Goal: Task Accomplishment & Management: Use online tool/utility

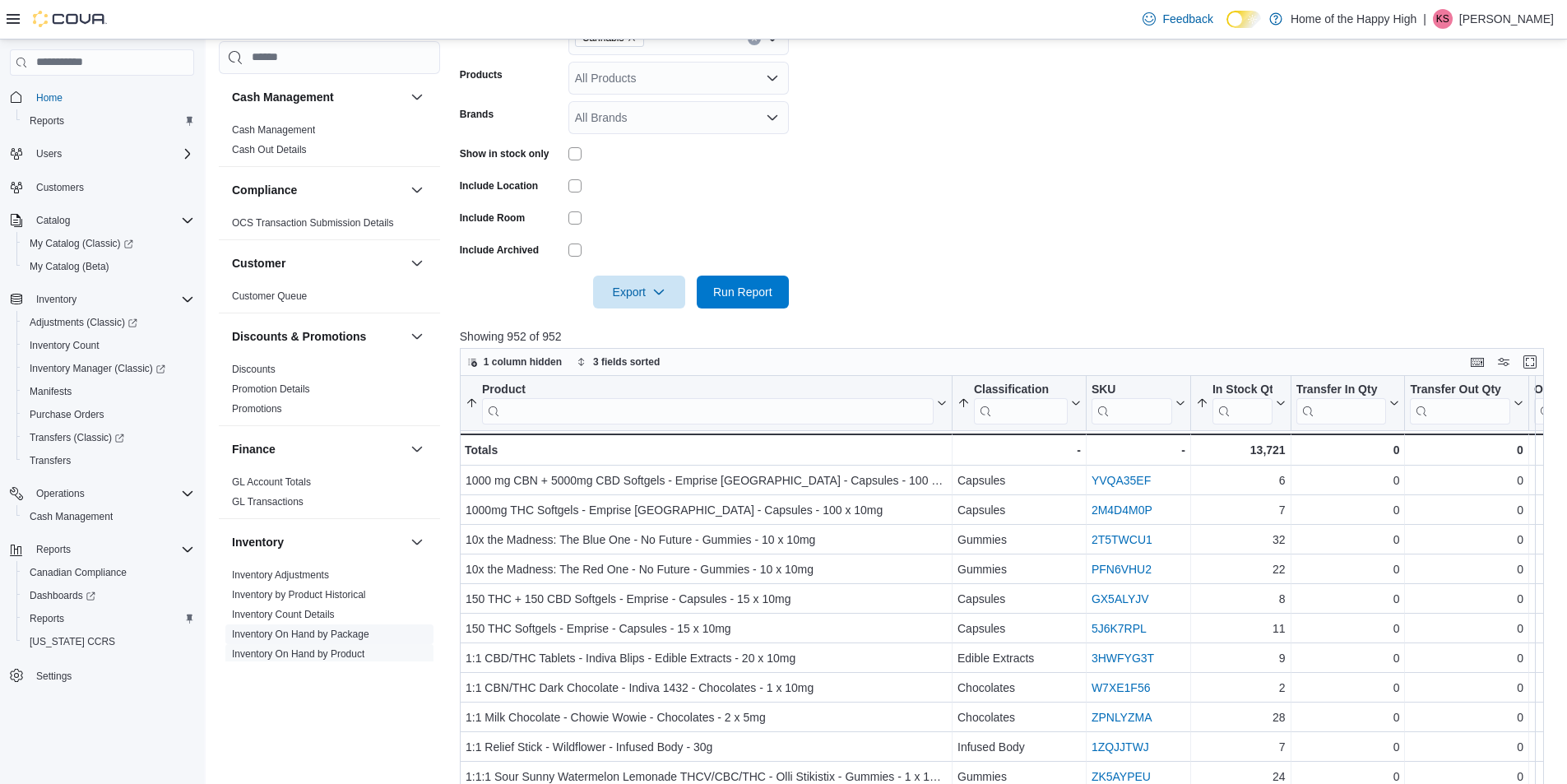
scroll to position [247, 0]
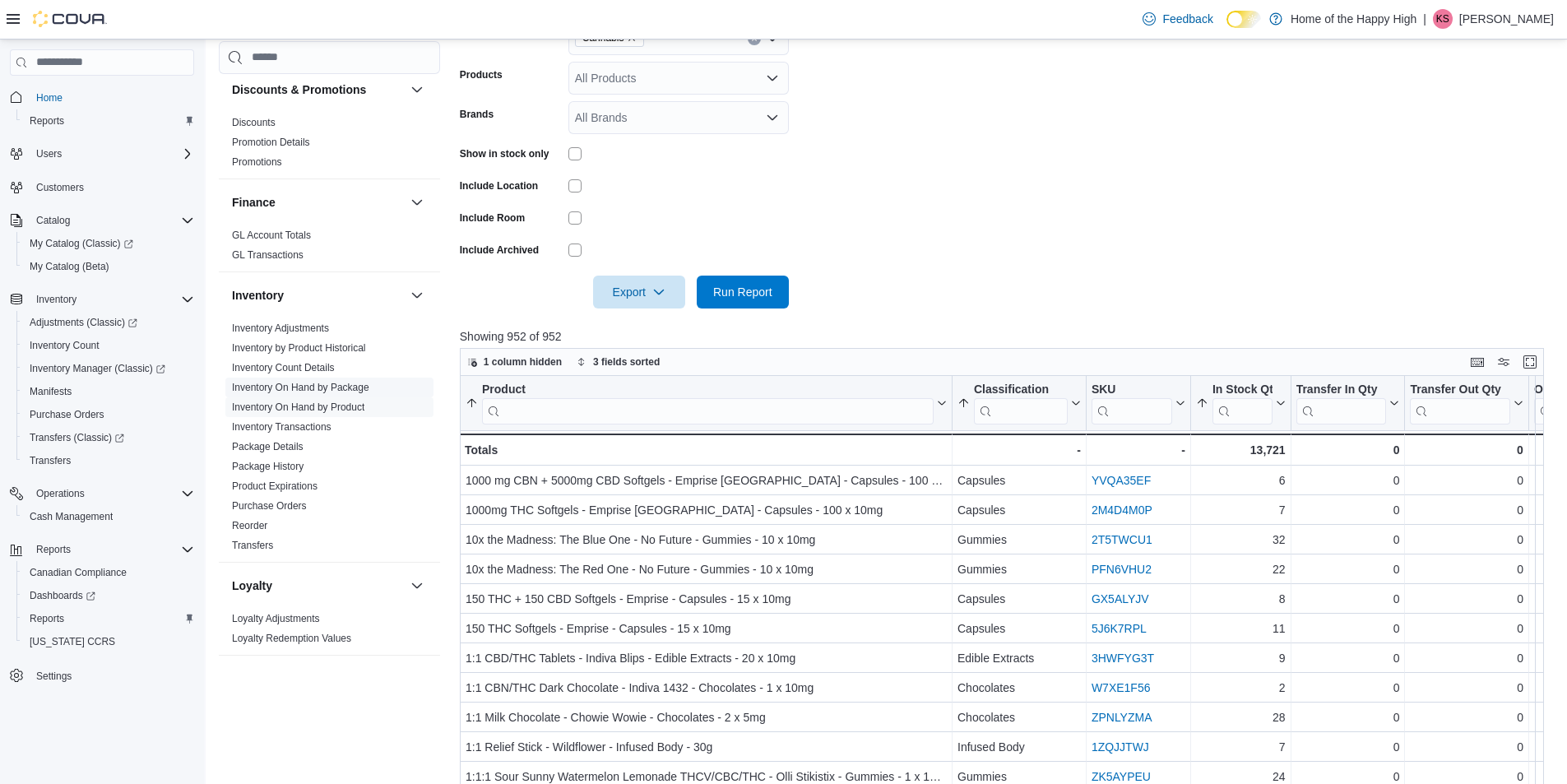
click at [288, 395] on span "Inventory On Hand by Package" at bounding box center [329, 388] width 208 height 19
click at [349, 386] on link "Inventory On Hand by Package" at bounding box center [300, 387] width 137 height 12
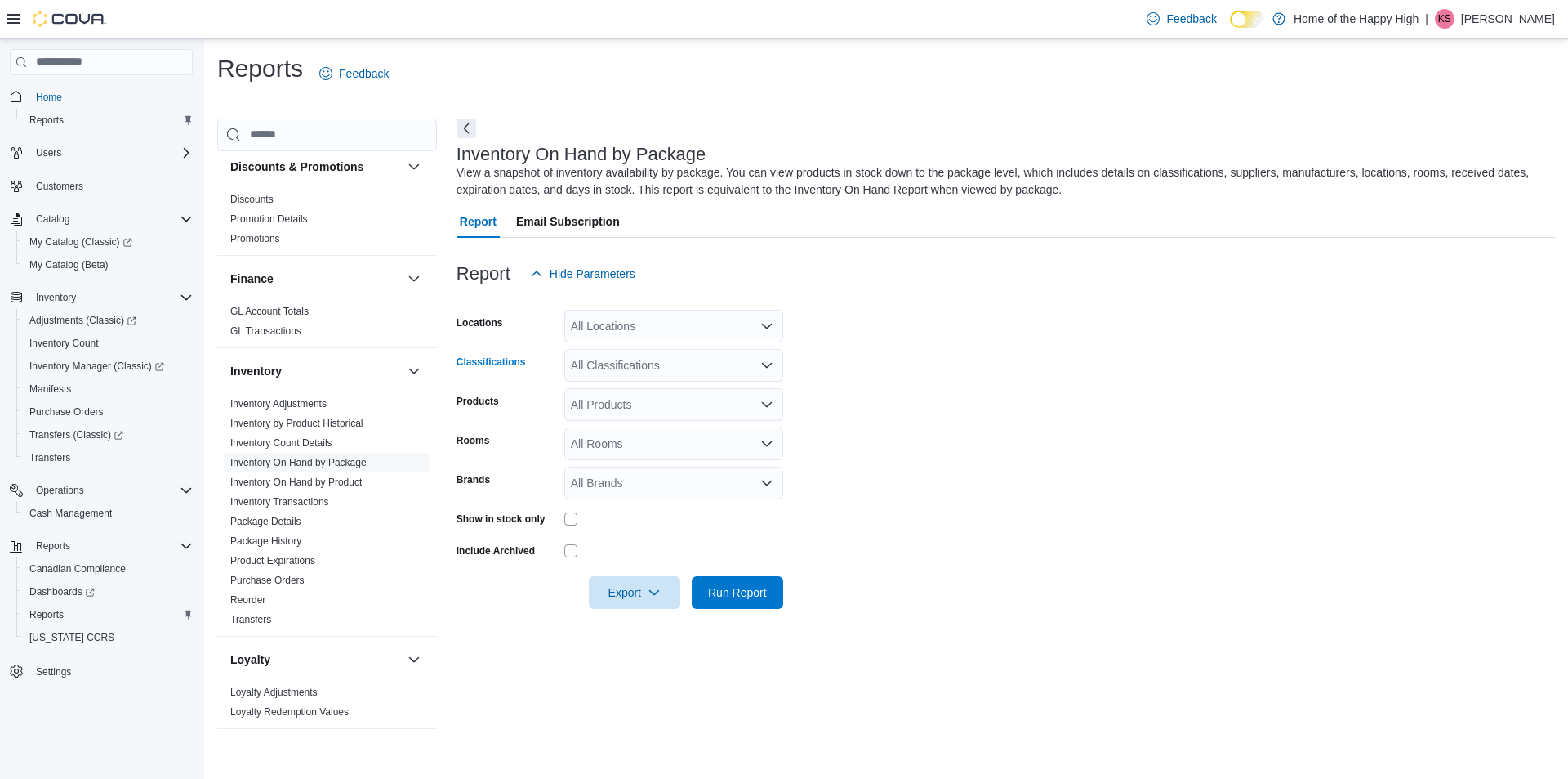
click at [620, 370] on div "All Classifications" at bounding box center [673, 365] width 219 height 33
type input "****"
click at [650, 330] on div "All Locations" at bounding box center [673, 325] width 219 height 33
type input "****"
click at [657, 348] on span "[PERSON_NAME] Mall - Fire & Flower" at bounding box center [730, 353] width 196 height 17
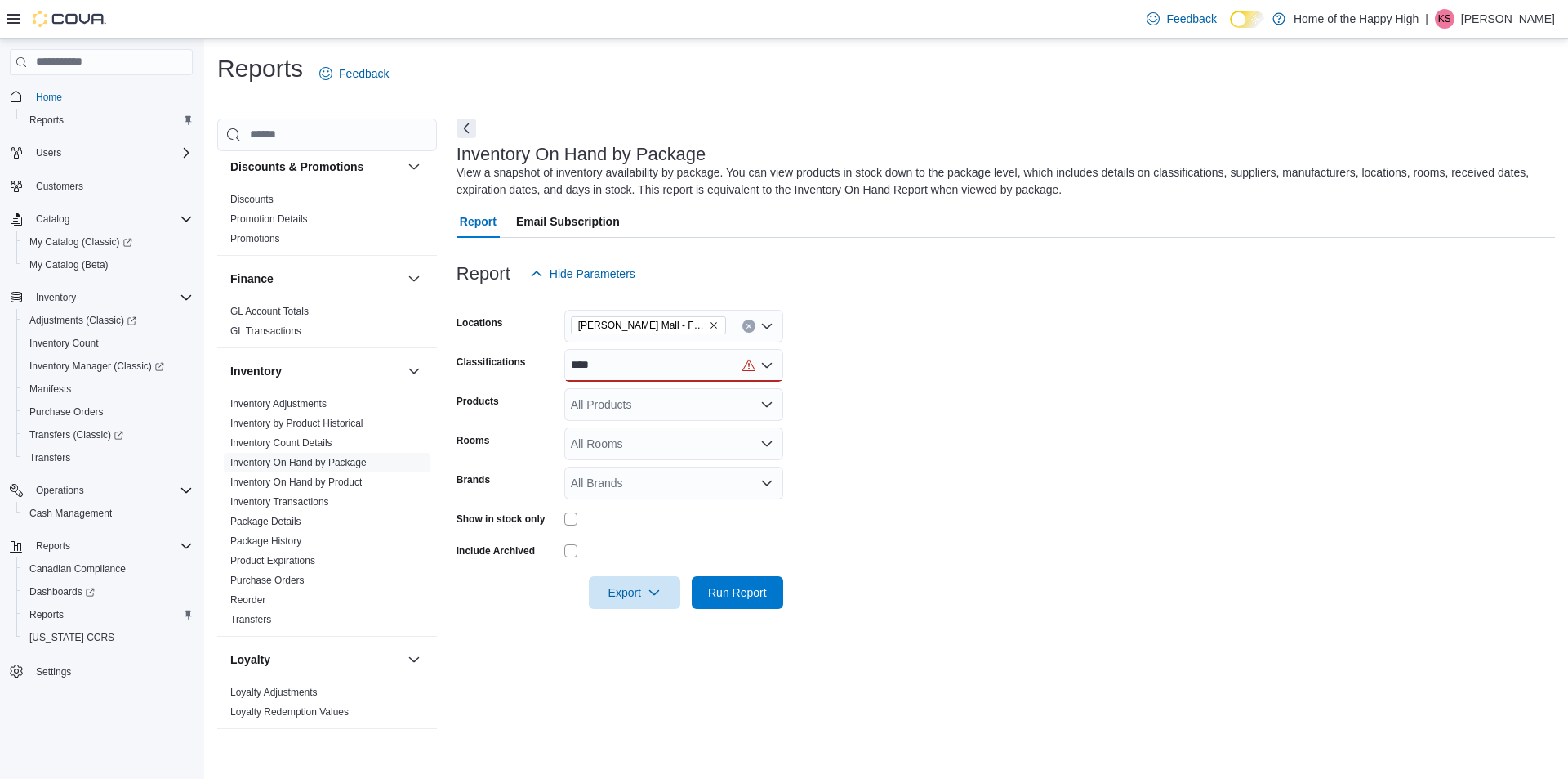
click at [963, 372] on form "Locations [PERSON_NAME] Mall - Fire & Flower Classifications **** Products All …" at bounding box center [1005, 449] width 1099 height 318
click at [653, 364] on div "****" at bounding box center [673, 365] width 219 height 33
type input "*"
click at [940, 380] on form "Locations [PERSON_NAME] Mall - Fire & Flower Classifications All Classification…" at bounding box center [1005, 449] width 1099 height 318
click at [617, 406] on div "All Products" at bounding box center [673, 404] width 219 height 33
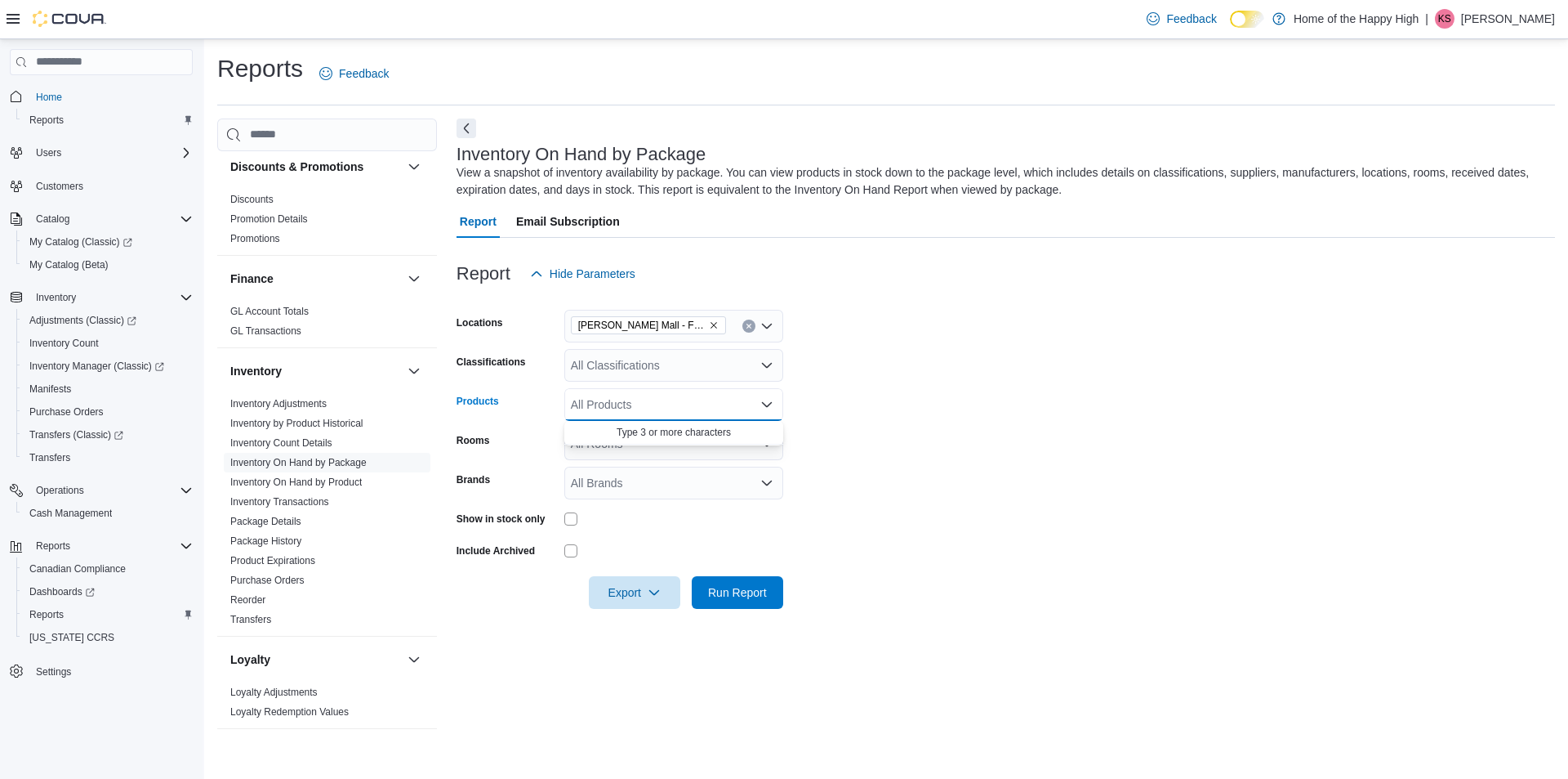
click at [896, 417] on form "Locations [PERSON_NAME] Mall - Fire & Flower Classifications All Classification…" at bounding box center [1005, 449] width 1099 height 318
click at [642, 364] on div "All Classifications" at bounding box center [673, 365] width 219 height 33
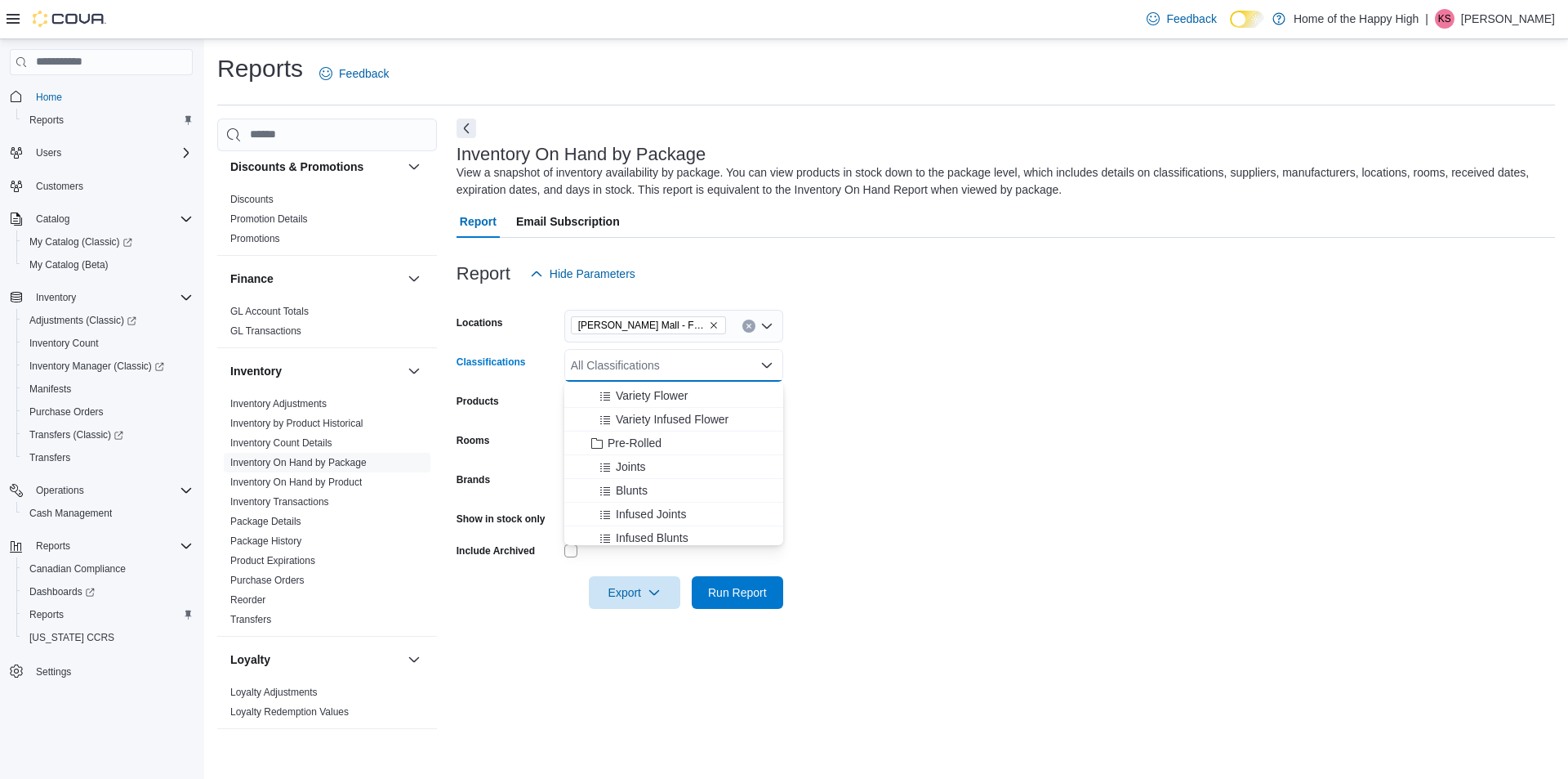
scroll to position [245, 0]
click at [634, 477] on span "Variety Pre-Rolled" at bounding box center [662, 479] width 92 height 17
click at [630, 409] on span "Blunts" at bounding box center [632, 408] width 32 height 17
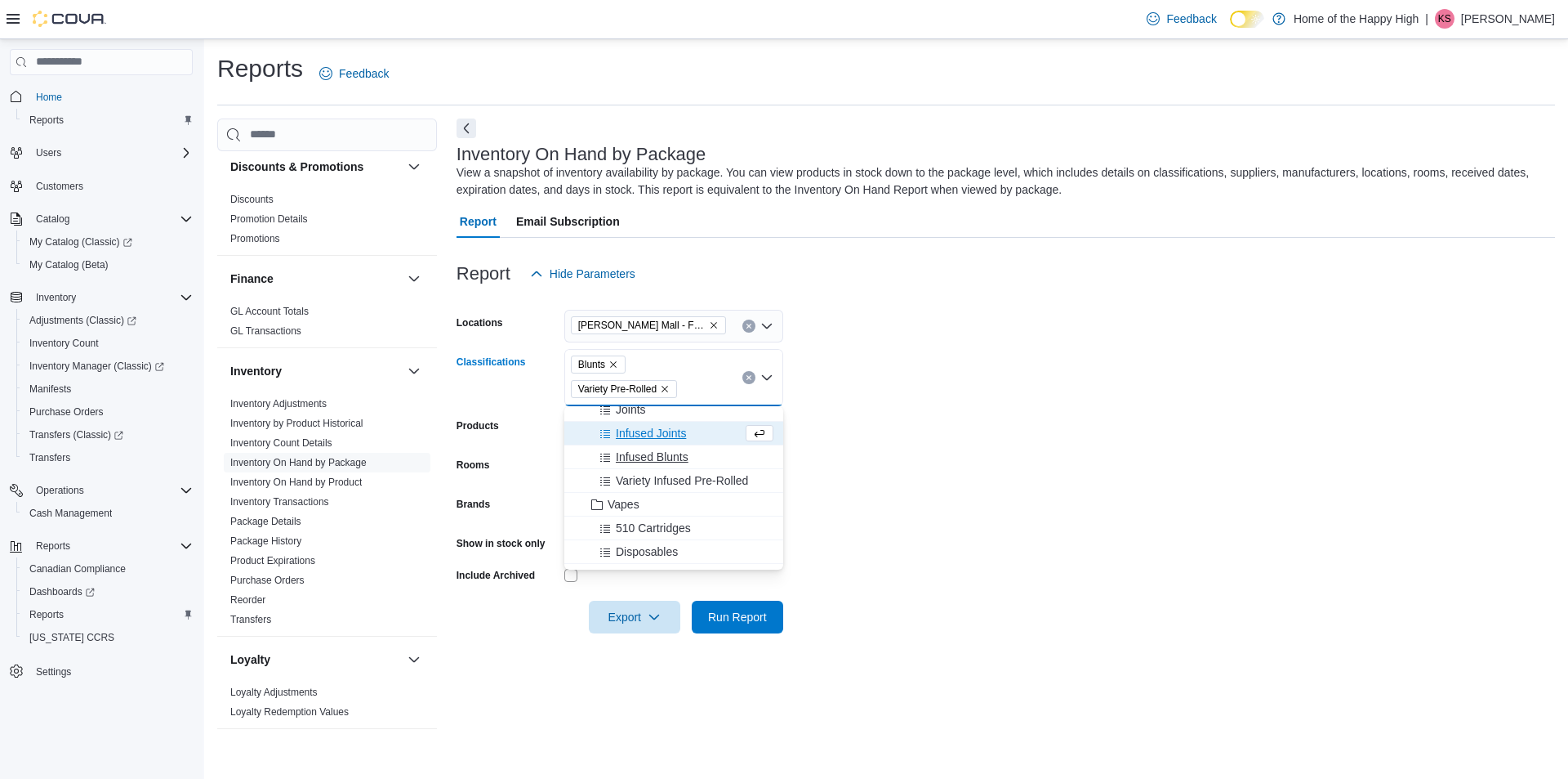
click at [643, 455] on span "Infused Blunts" at bounding box center [652, 456] width 73 height 17
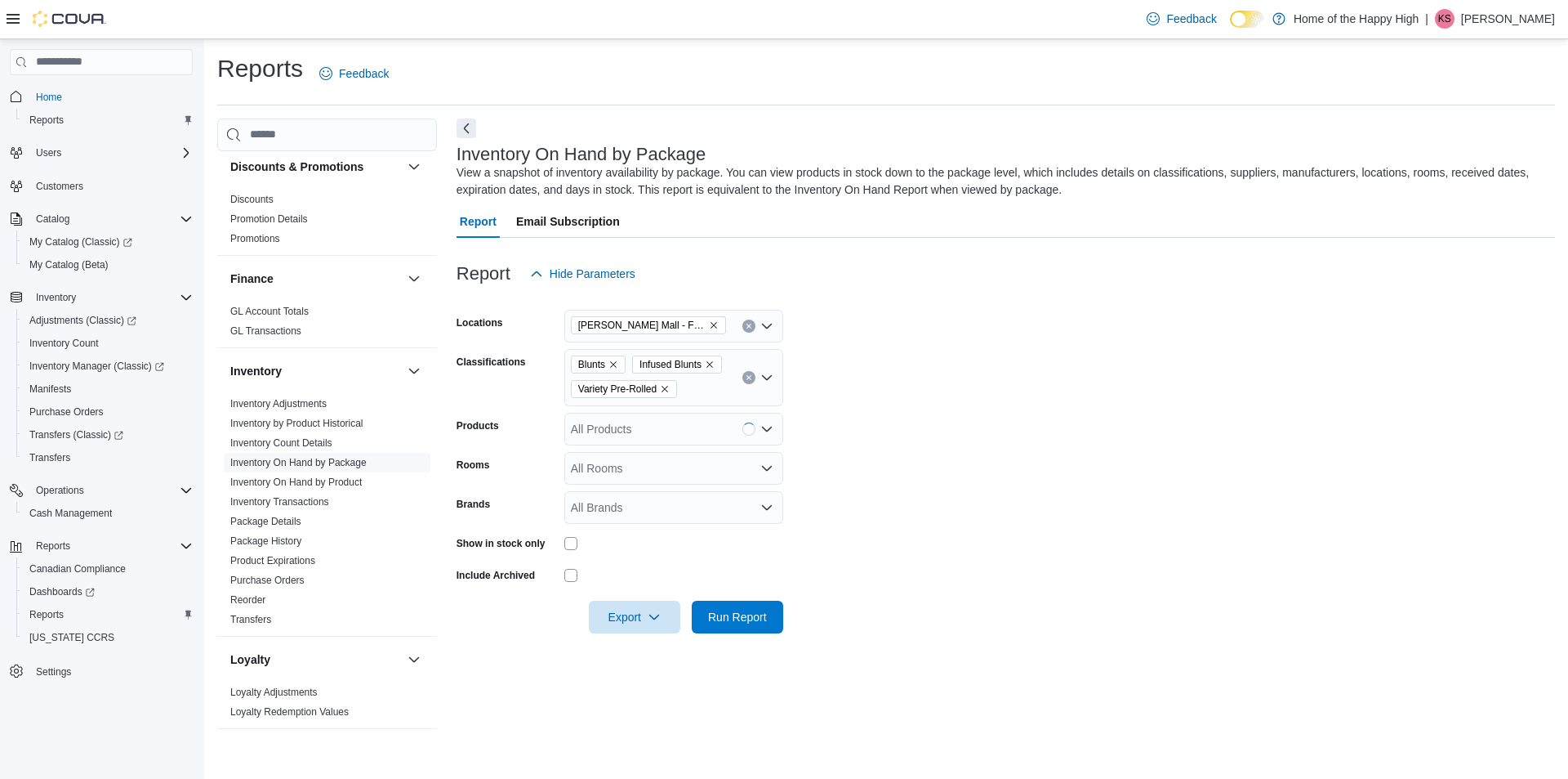
click at [933, 484] on form "Locations [PERSON_NAME] Mall - Fire & Flower Classifications Blunts Infused Blu…" at bounding box center [1005, 462] width 1099 height 343
click at [655, 618] on icon "button" at bounding box center [654, 615] width 13 height 13
click at [654, 641] on button "Export to Excel" at bounding box center [637, 649] width 93 height 33
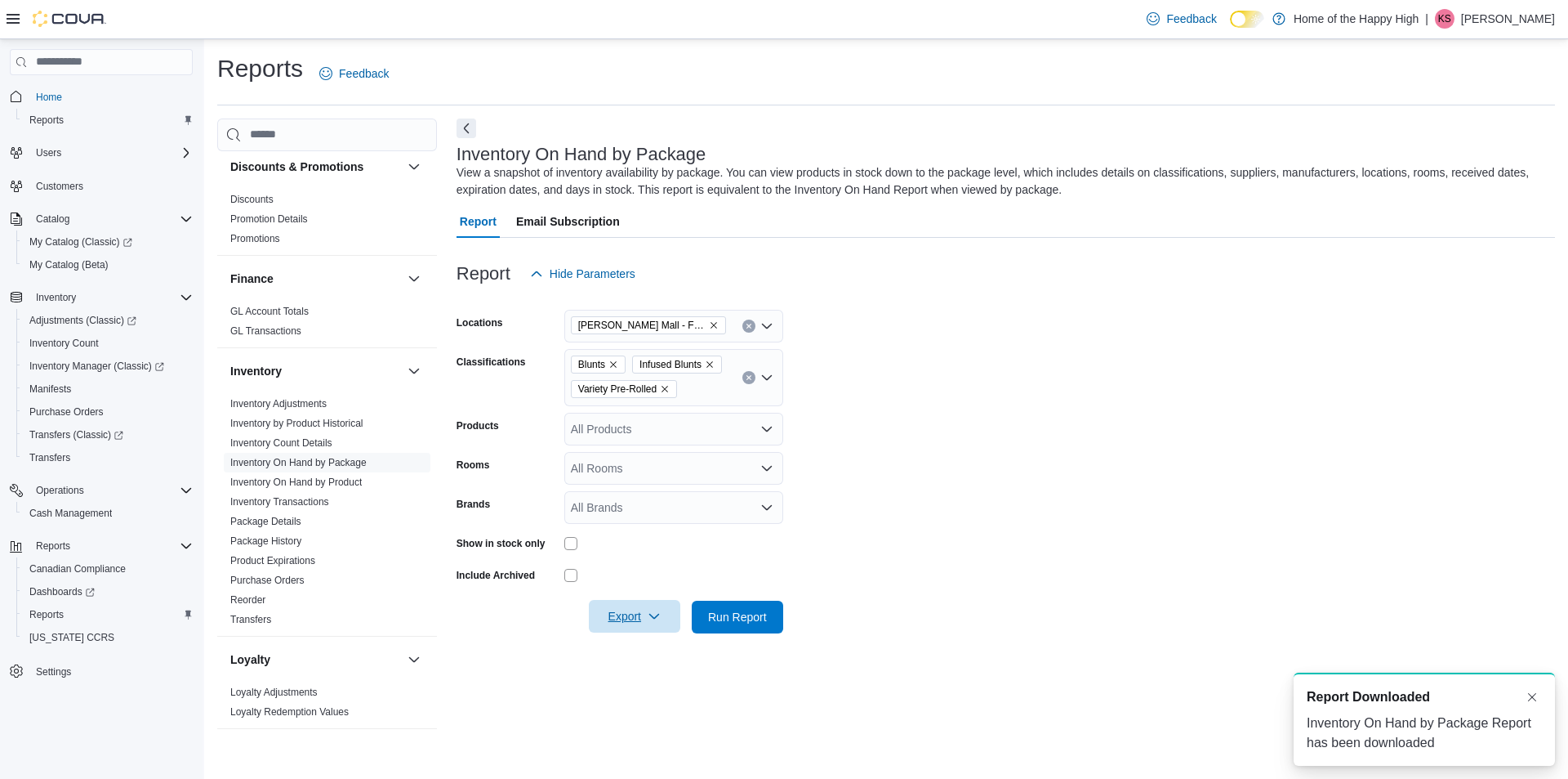
scroll to position [0, 0]
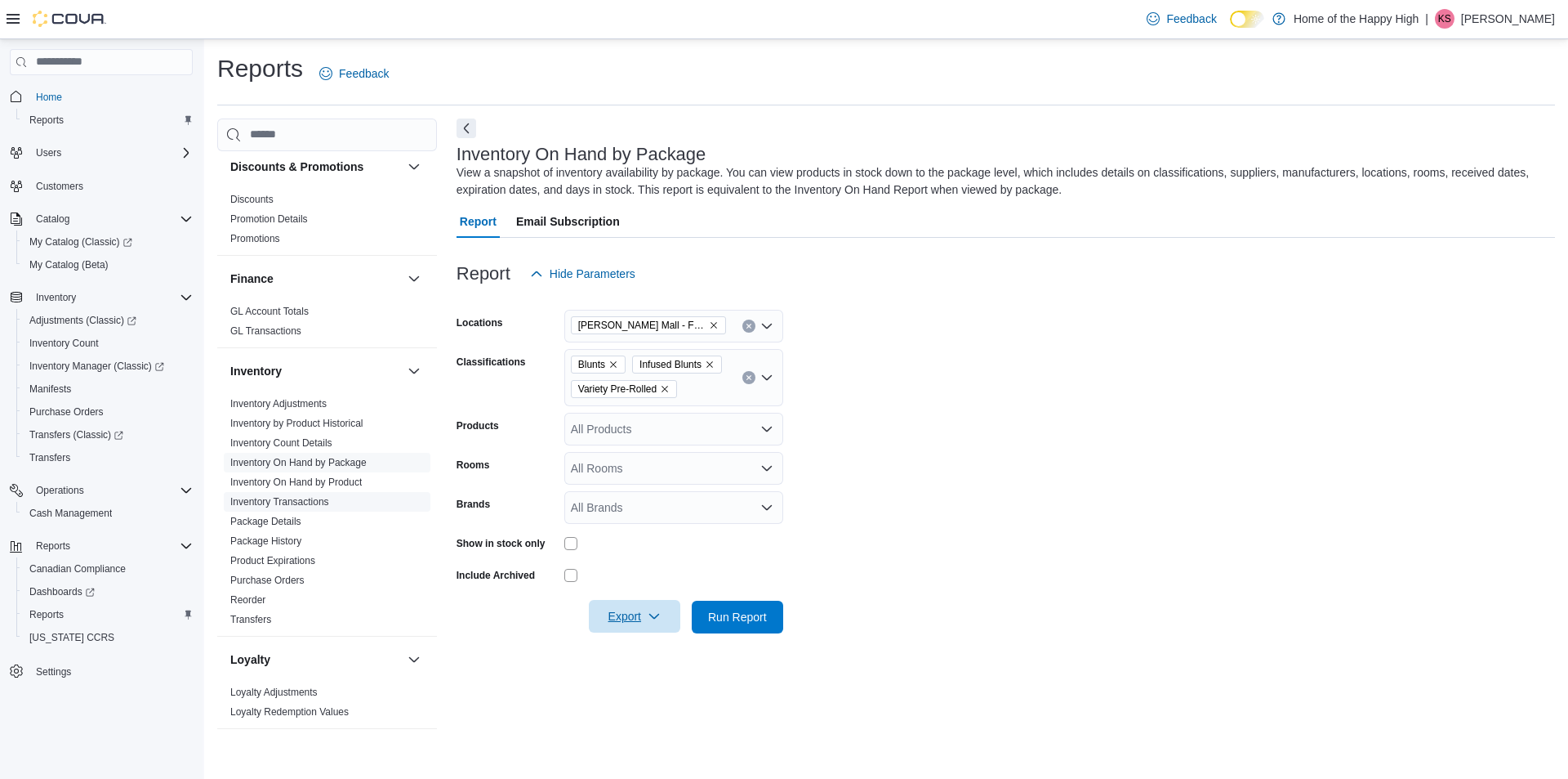
click at [281, 503] on link "Inventory Transactions" at bounding box center [279, 501] width 98 height 11
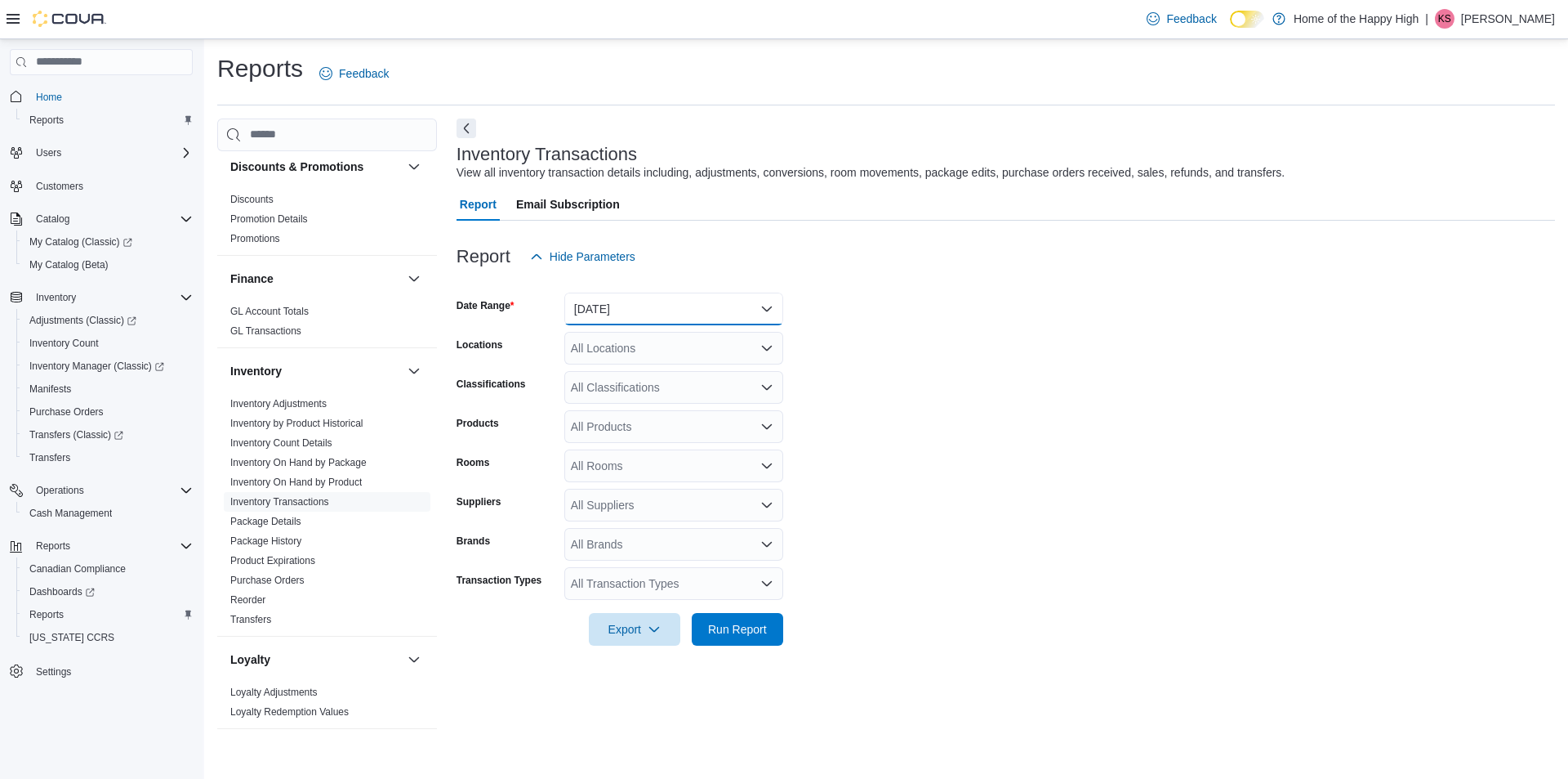
click at [634, 309] on button "[DATE]" at bounding box center [673, 309] width 219 height 33
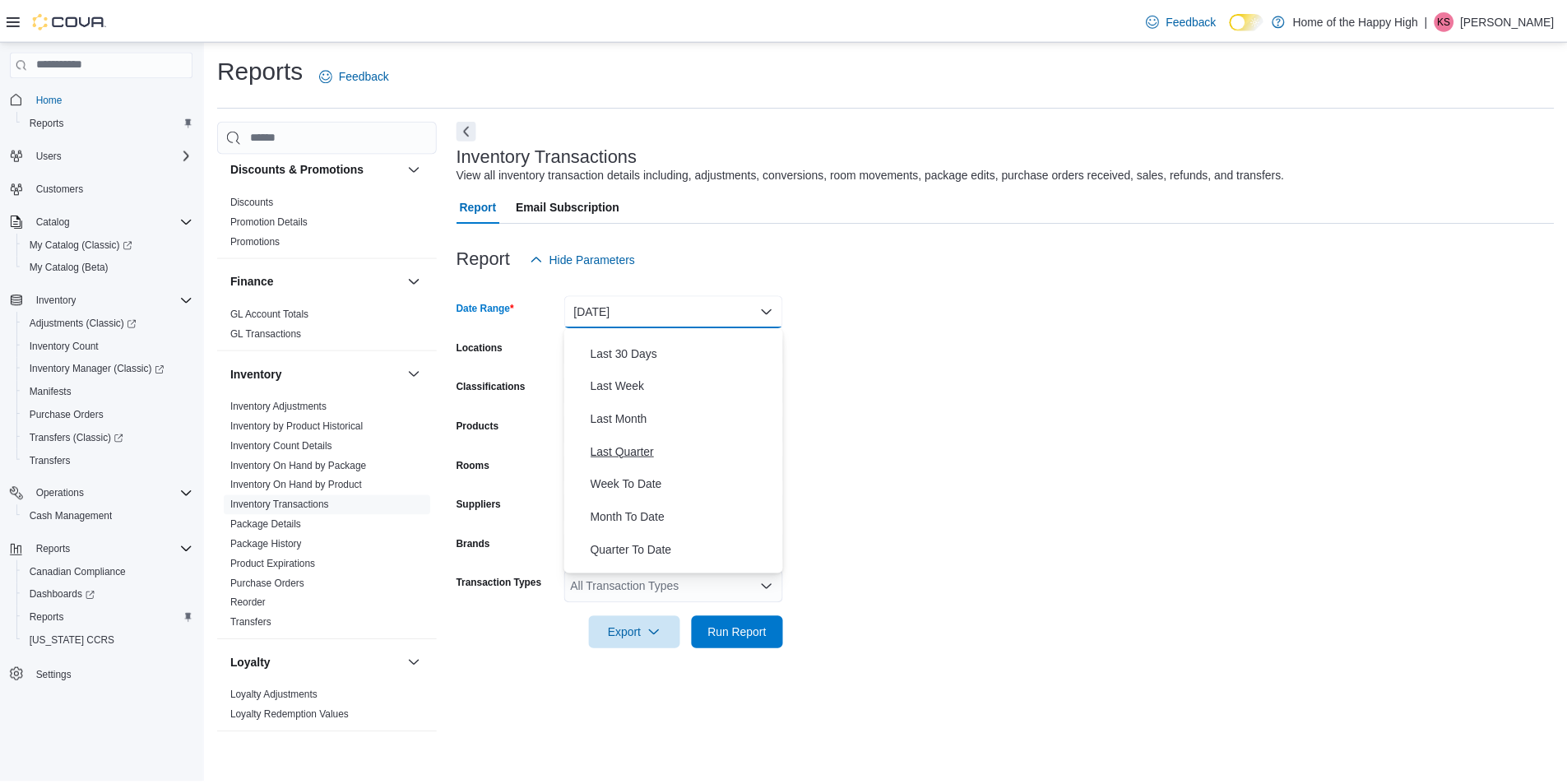
scroll to position [247, 0]
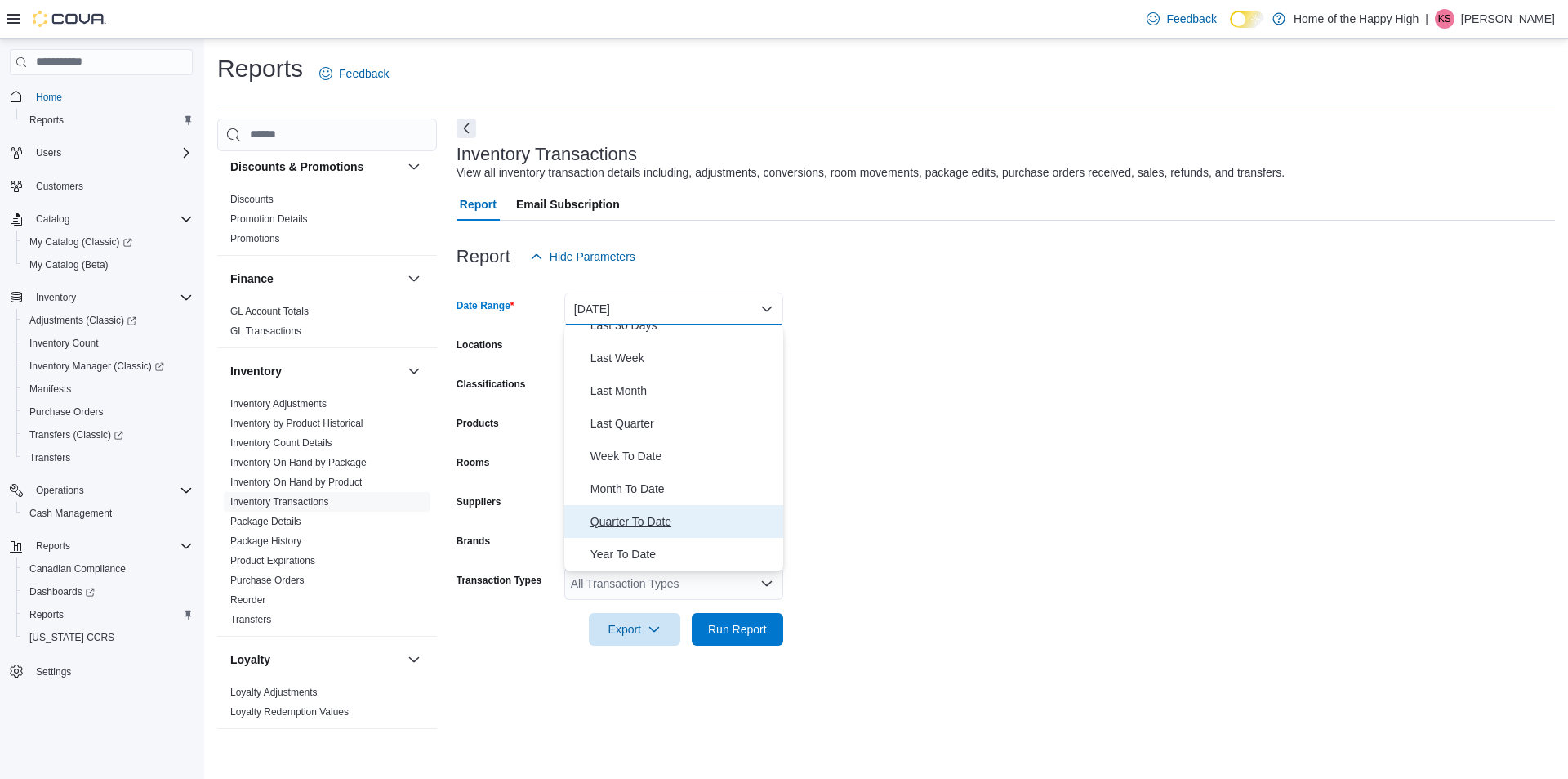
click at [653, 521] on span "Quarter To Date" at bounding box center [684, 521] width 186 height 19
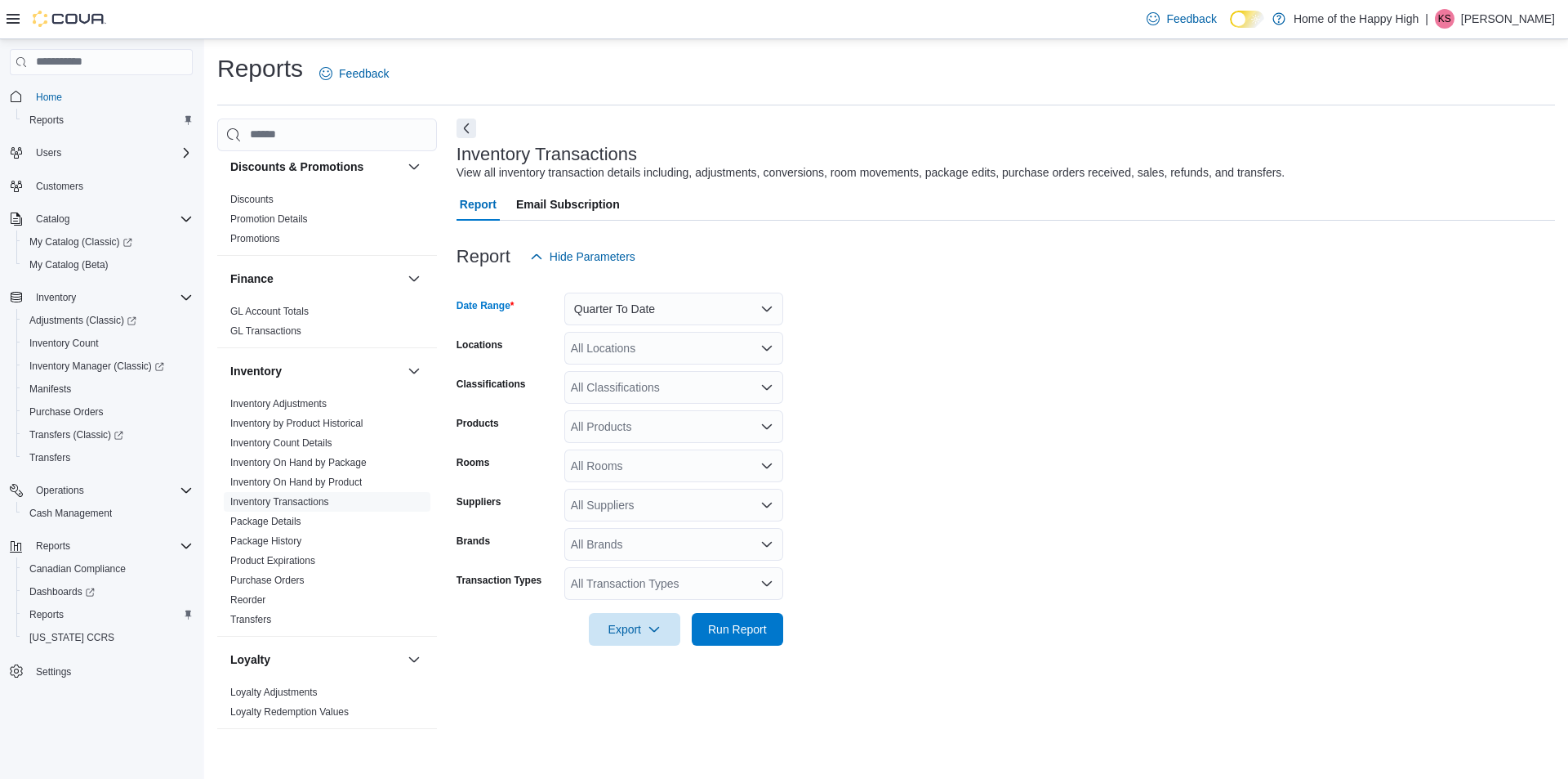
click at [611, 349] on div "All Locations" at bounding box center [673, 347] width 219 height 33
type input "****"
click at [649, 375] on span "[PERSON_NAME] Mall - Fire & Flower" at bounding box center [730, 375] width 196 height 17
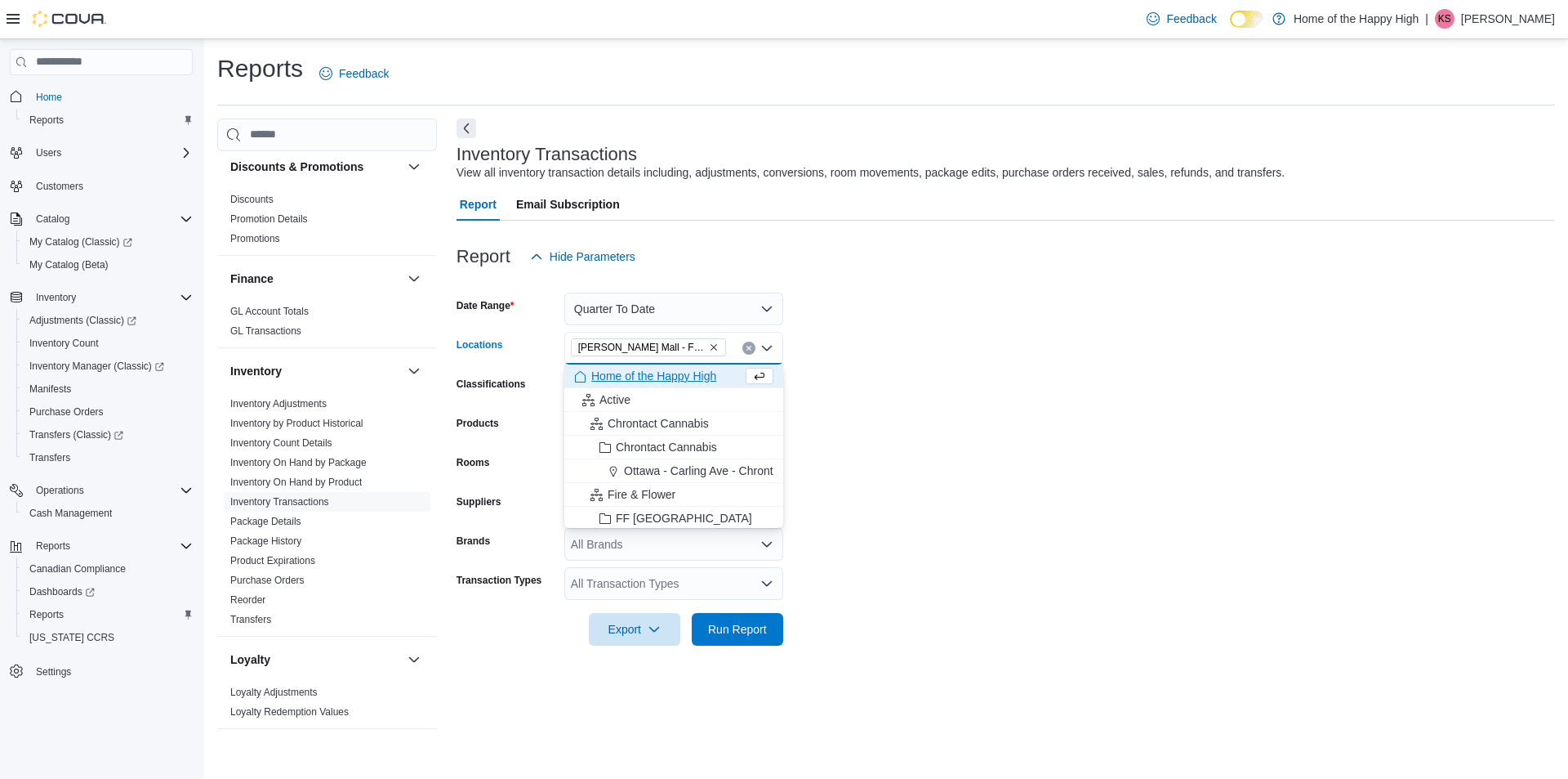
click at [933, 420] on form "Date Range Quarter To Date Locations [GEOGRAPHIC_DATA][PERSON_NAME][GEOGRAPHIC_…" at bounding box center [1005, 459] width 1099 height 373
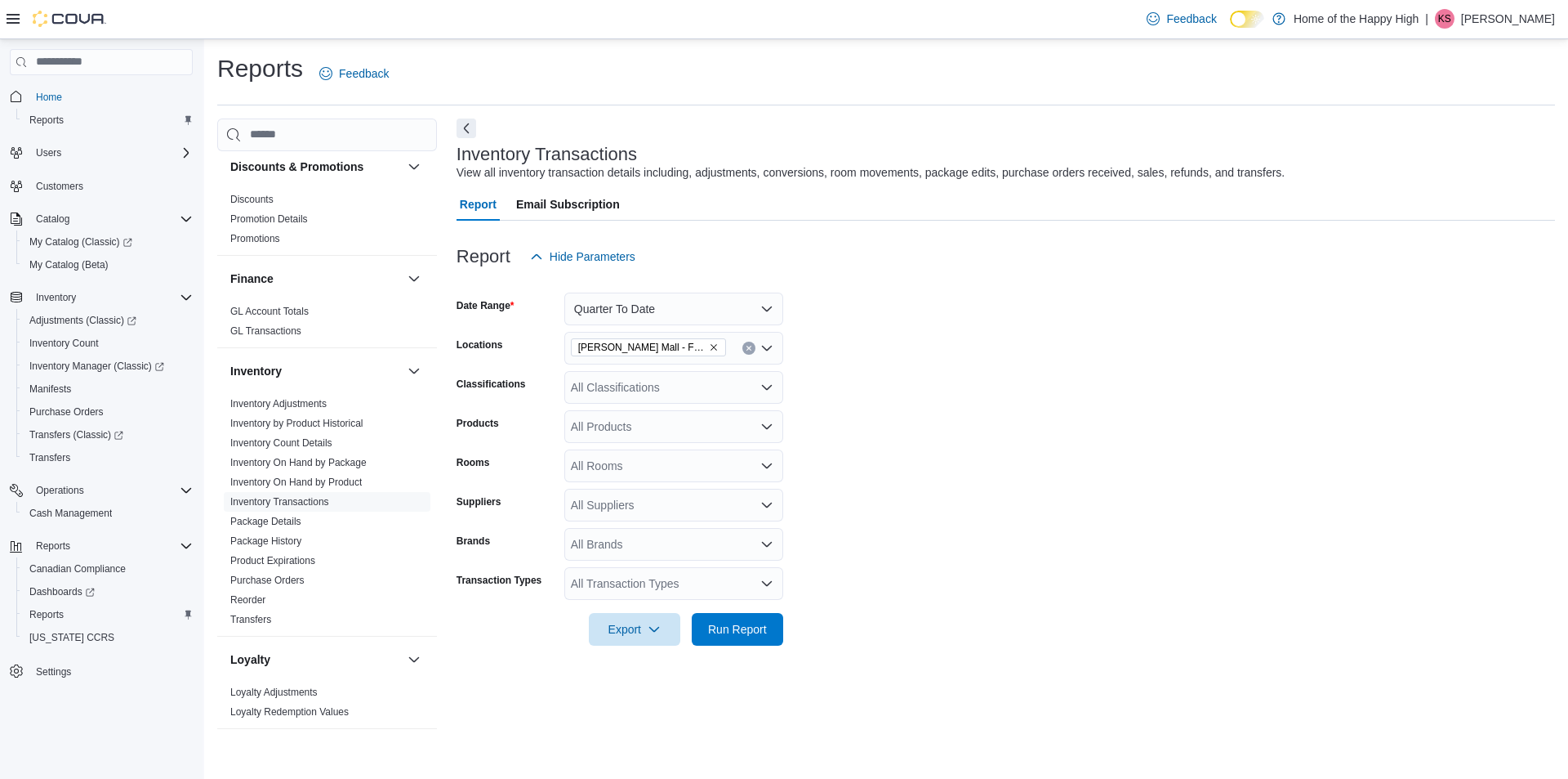
click at [621, 574] on div "All Transaction Types" at bounding box center [673, 583] width 219 height 33
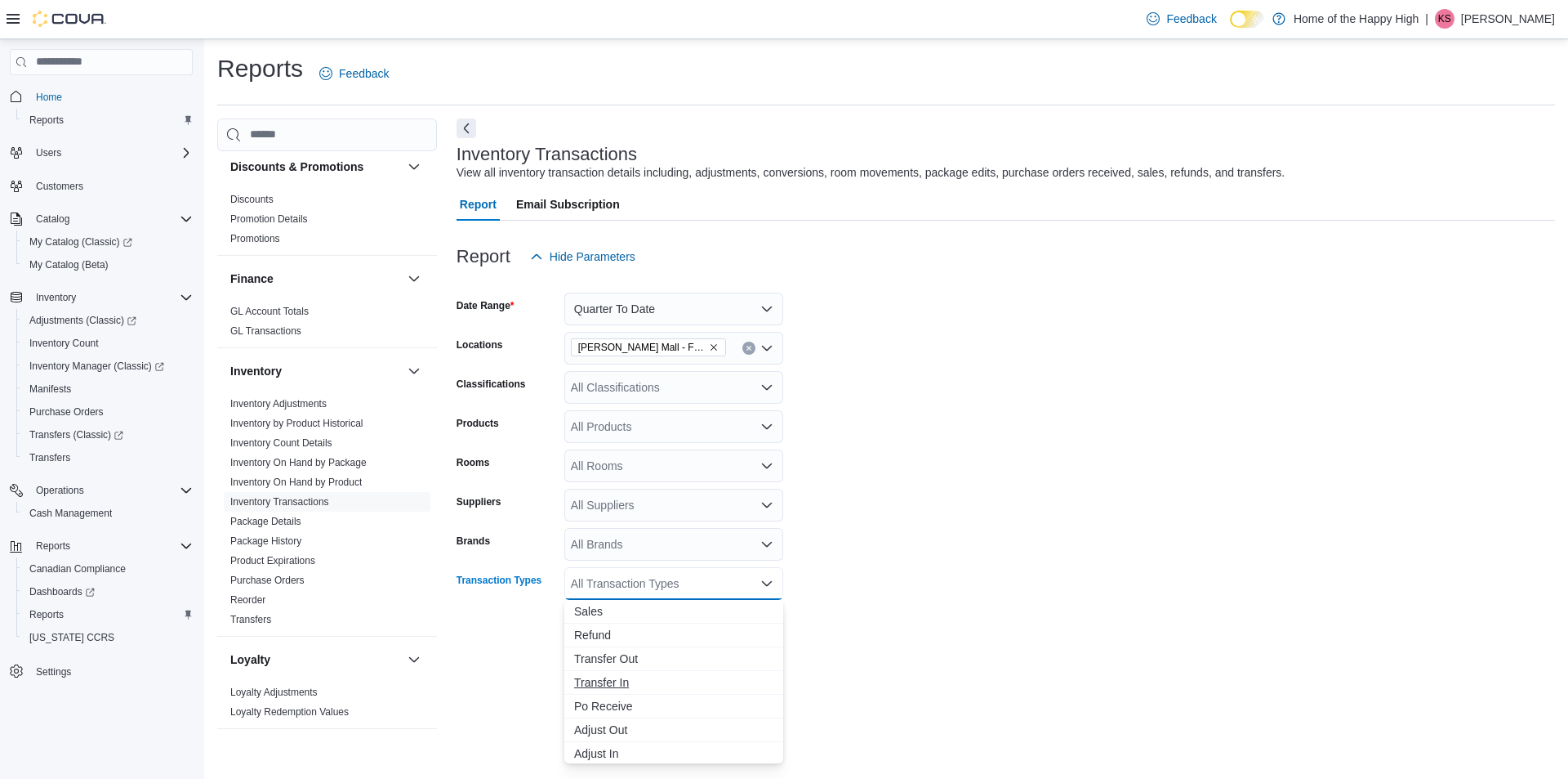
click at [642, 676] on span "Transfer In" at bounding box center [673, 682] width 200 height 17
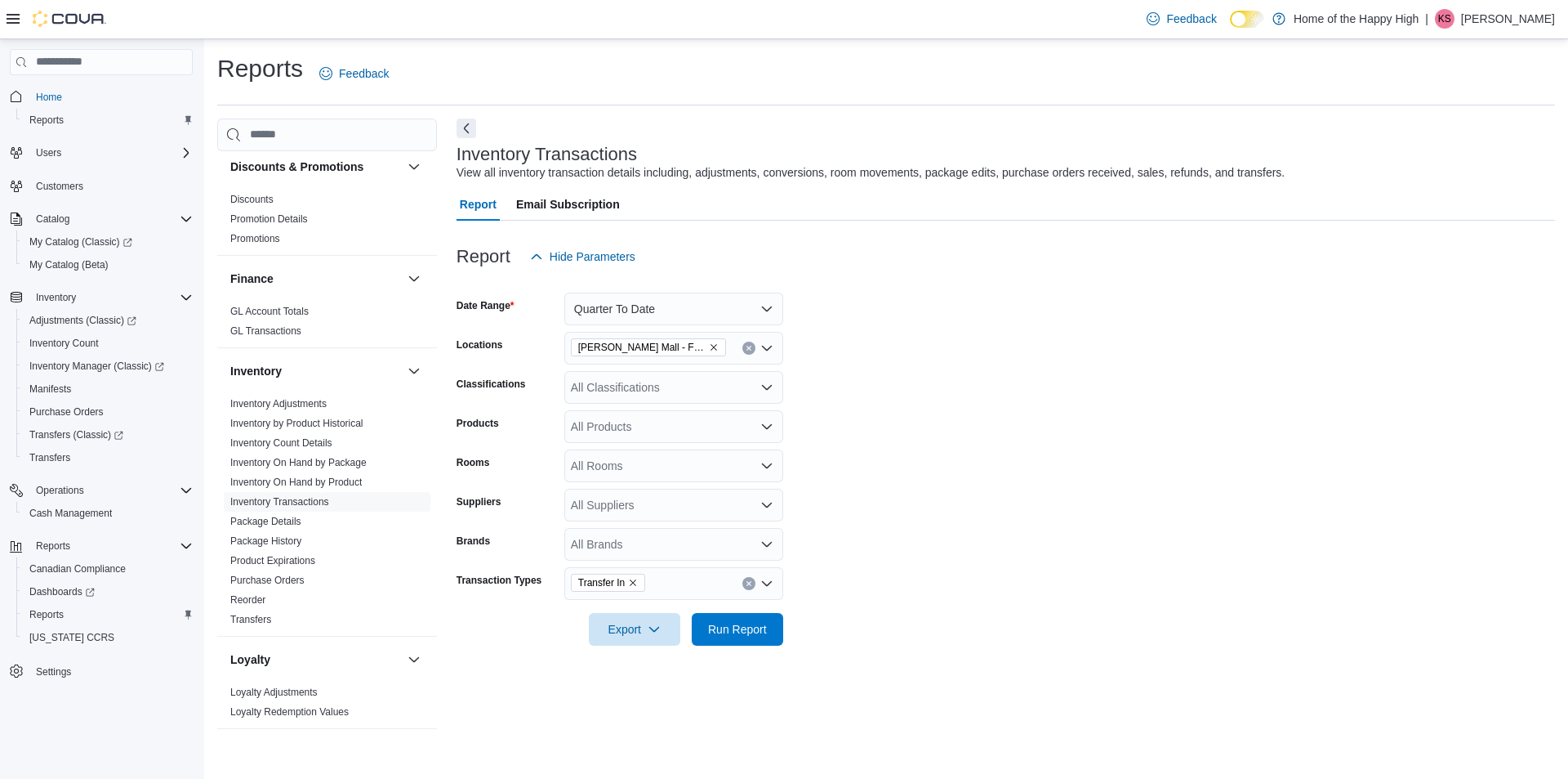
click at [1047, 624] on form "Date Range Quarter To Date Locations [PERSON_NAME] Mall - Fire & Flower Classif…" at bounding box center [1005, 459] width 1099 height 373
click at [765, 637] on span "Run Report" at bounding box center [737, 628] width 59 height 17
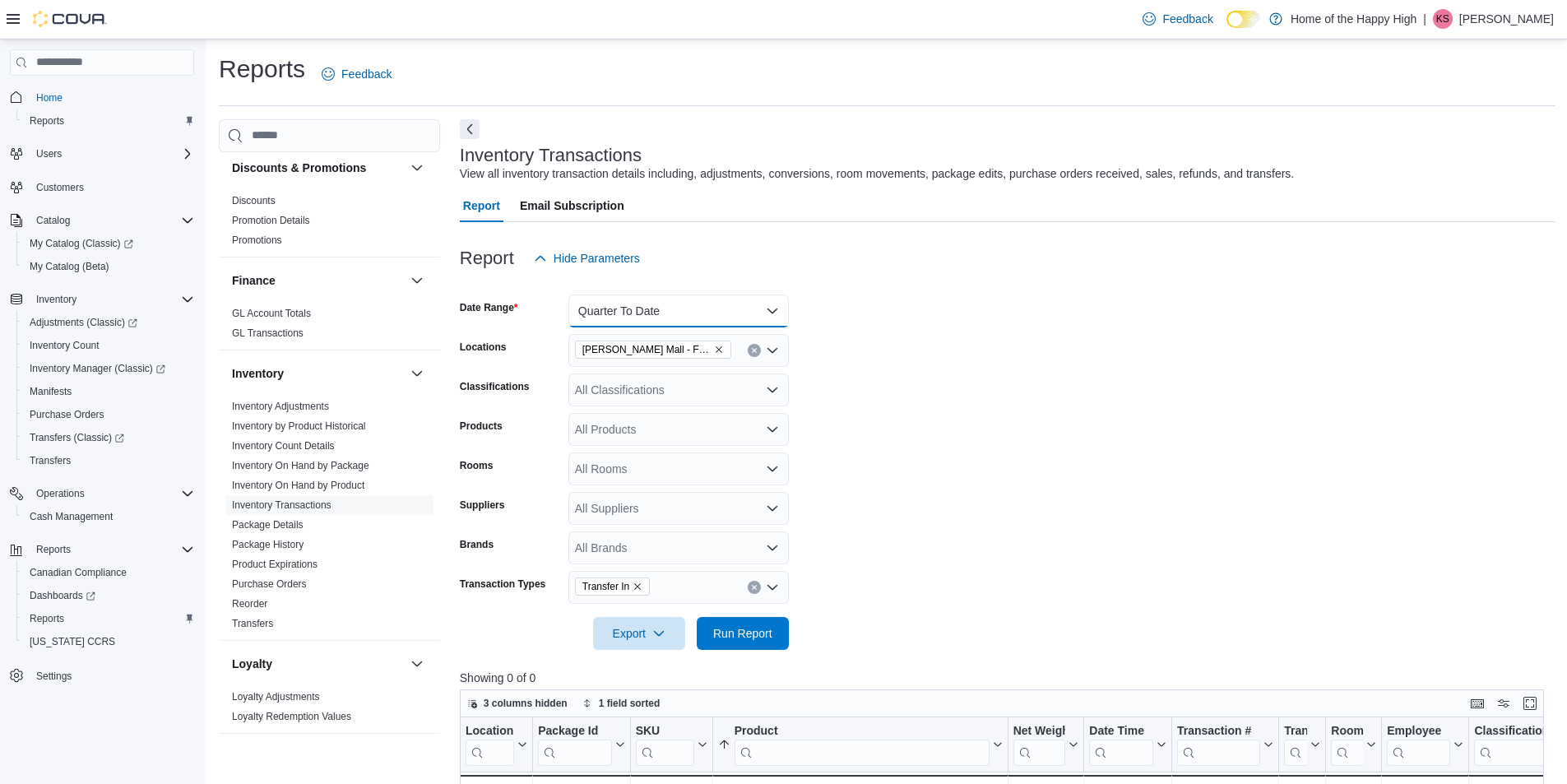
click at [672, 296] on button "Quarter To Date" at bounding box center [678, 311] width 220 height 33
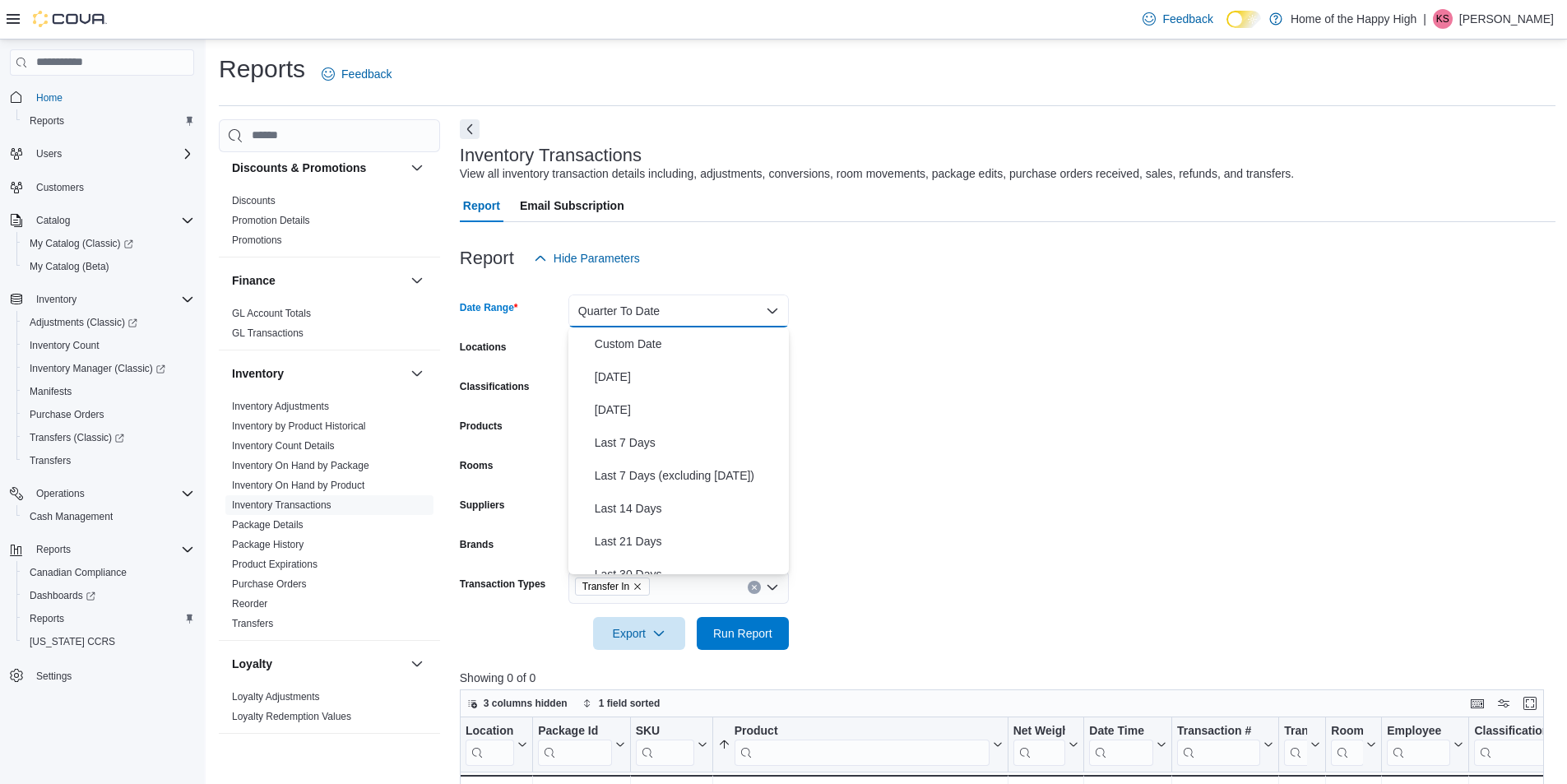
scroll to position [247, 0]
click at [655, 552] on span "Year To Date" at bounding box center [689, 557] width 188 height 19
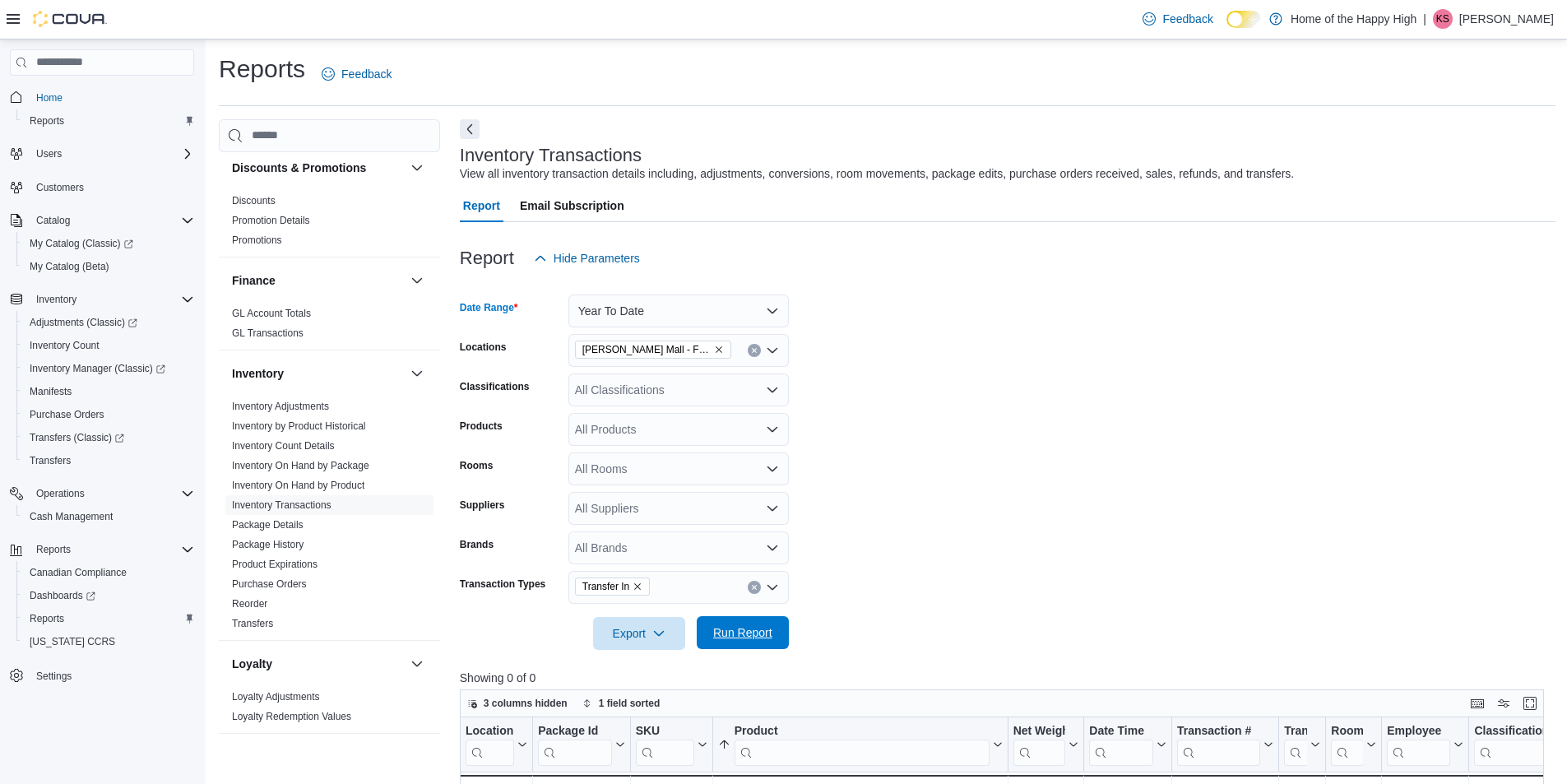
click at [754, 642] on span "Run Report" at bounding box center [743, 632] width 73 height 33
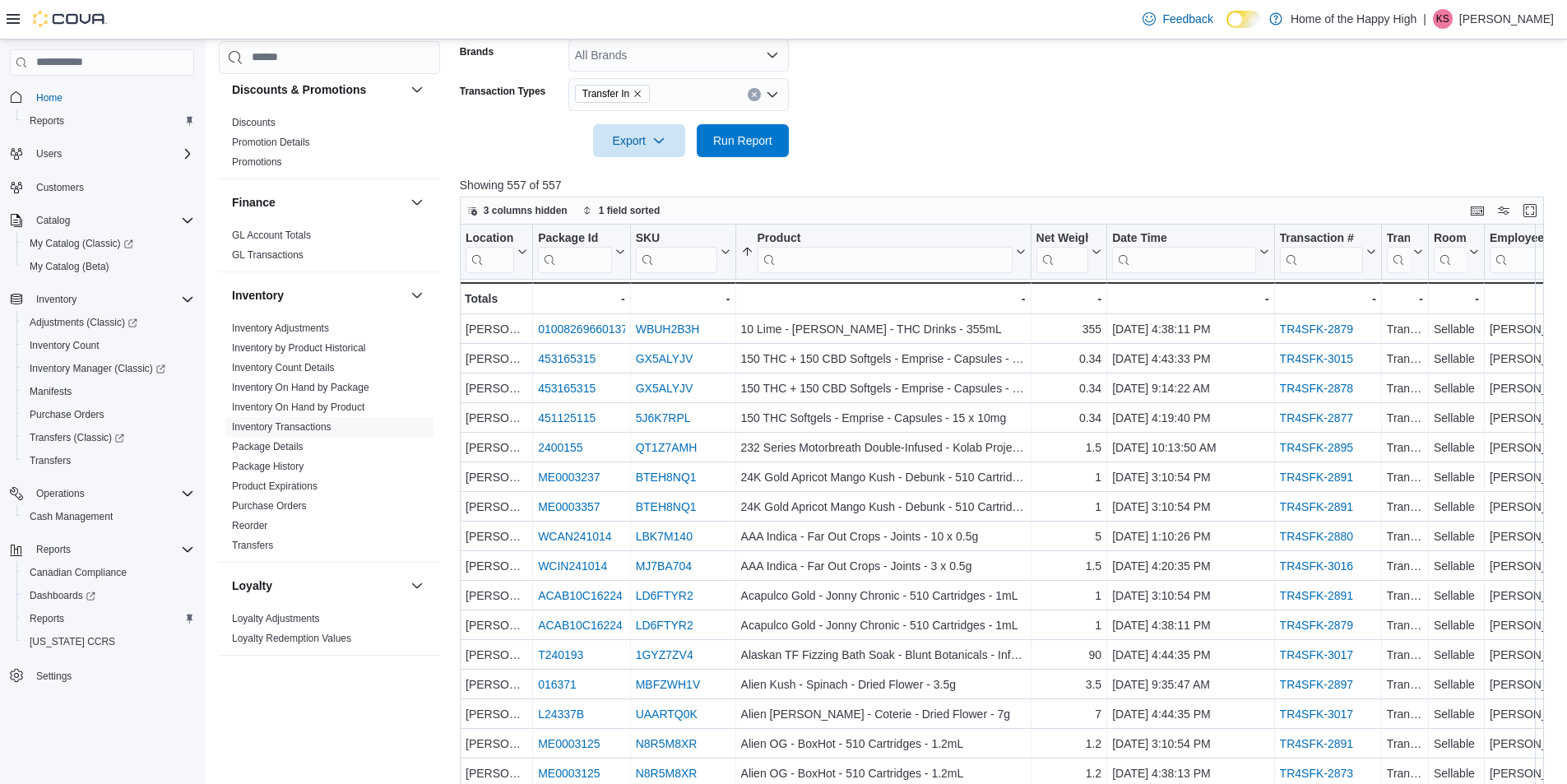
scroll to position [494, 0]
click at [1264, 250] on icon at bounding box center [1262, 250] width 13 height 10
click at [1176, 312] on span "Sort Low-High" at bounding box center [1201, 313] width 63 height 13
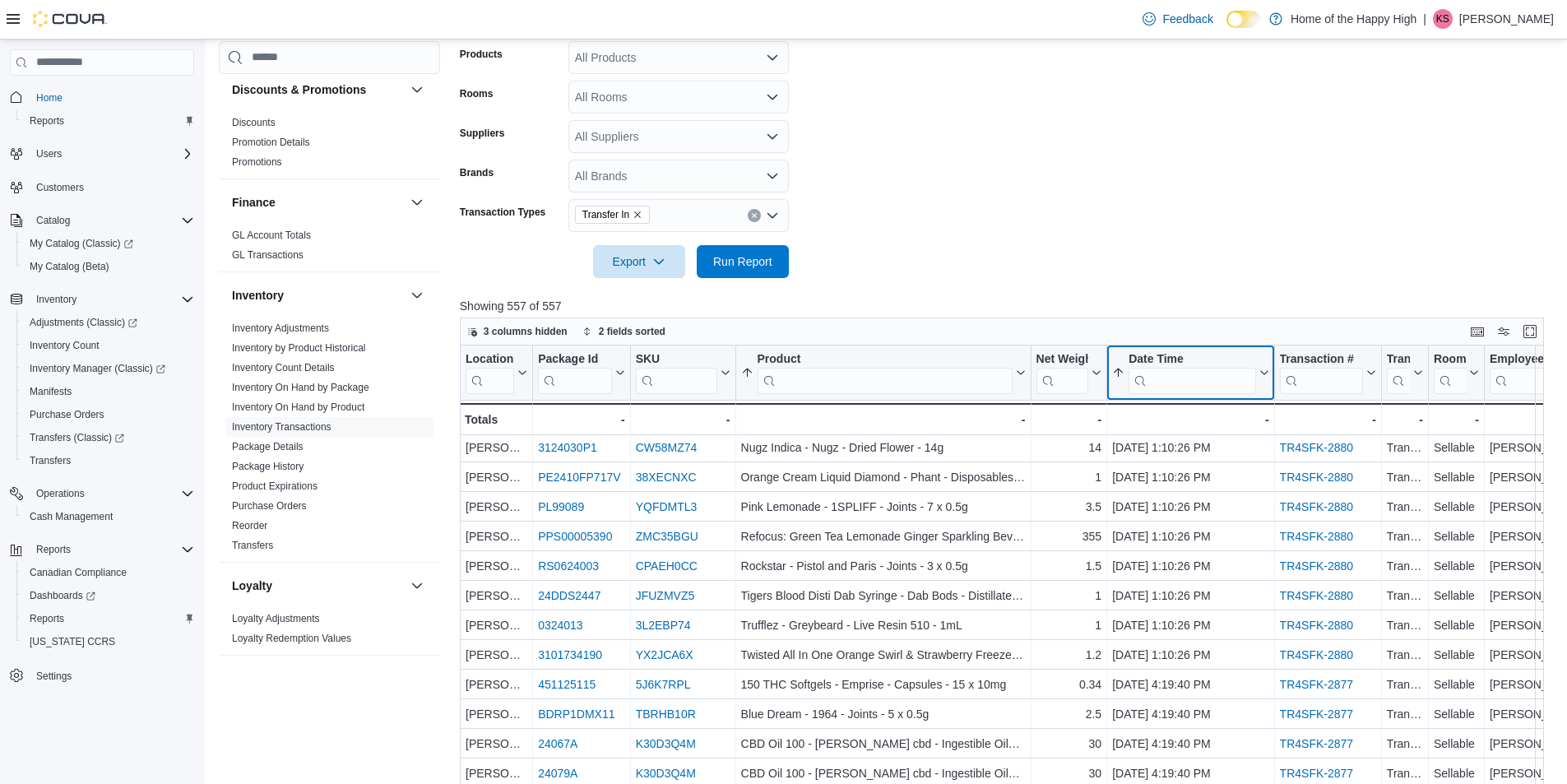
scroll to position [463, 0]
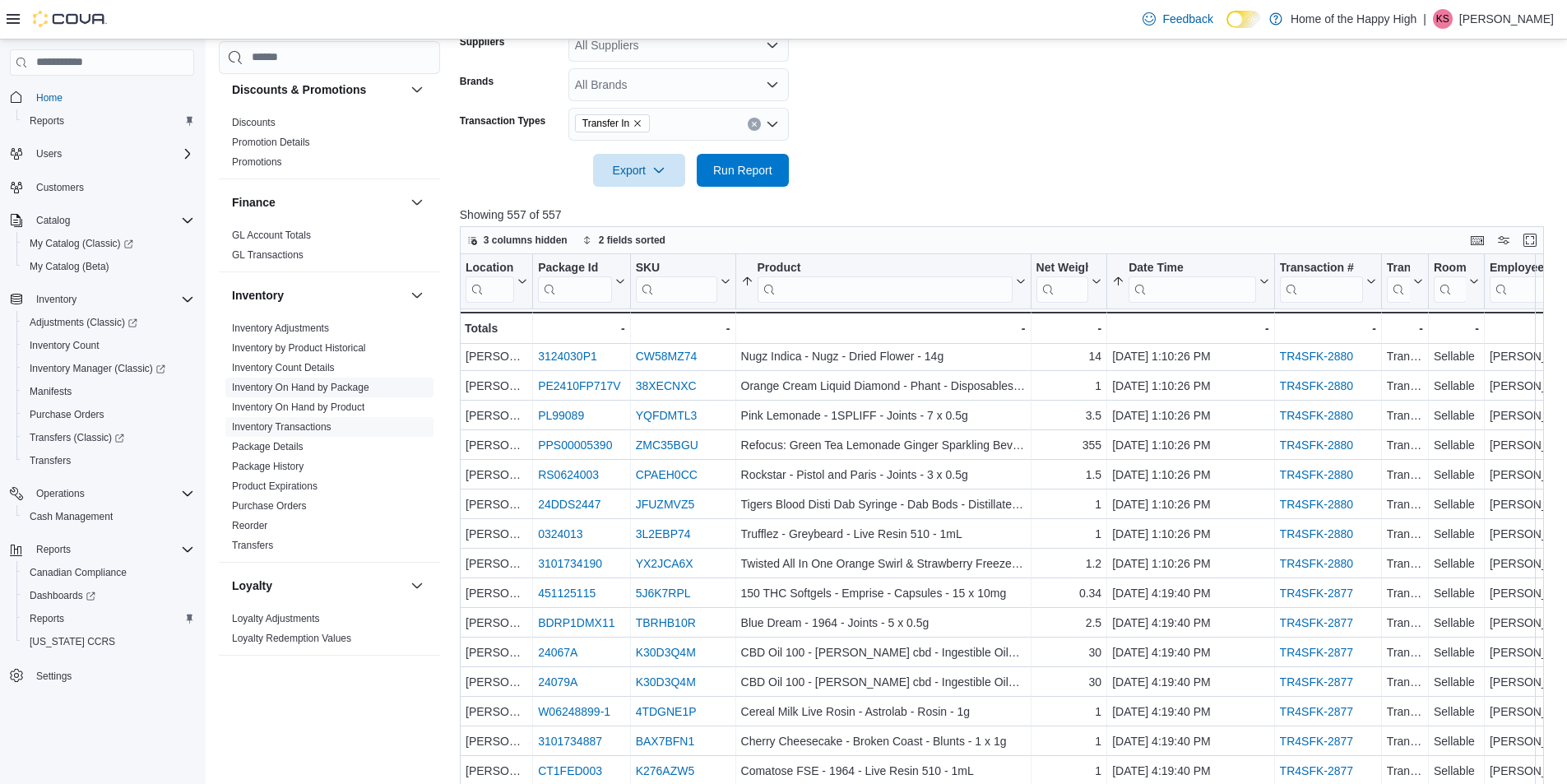
click at [355, 391] on link "Inventory On Hand by Package" at bounding box center [300, 387] width 137 height 12
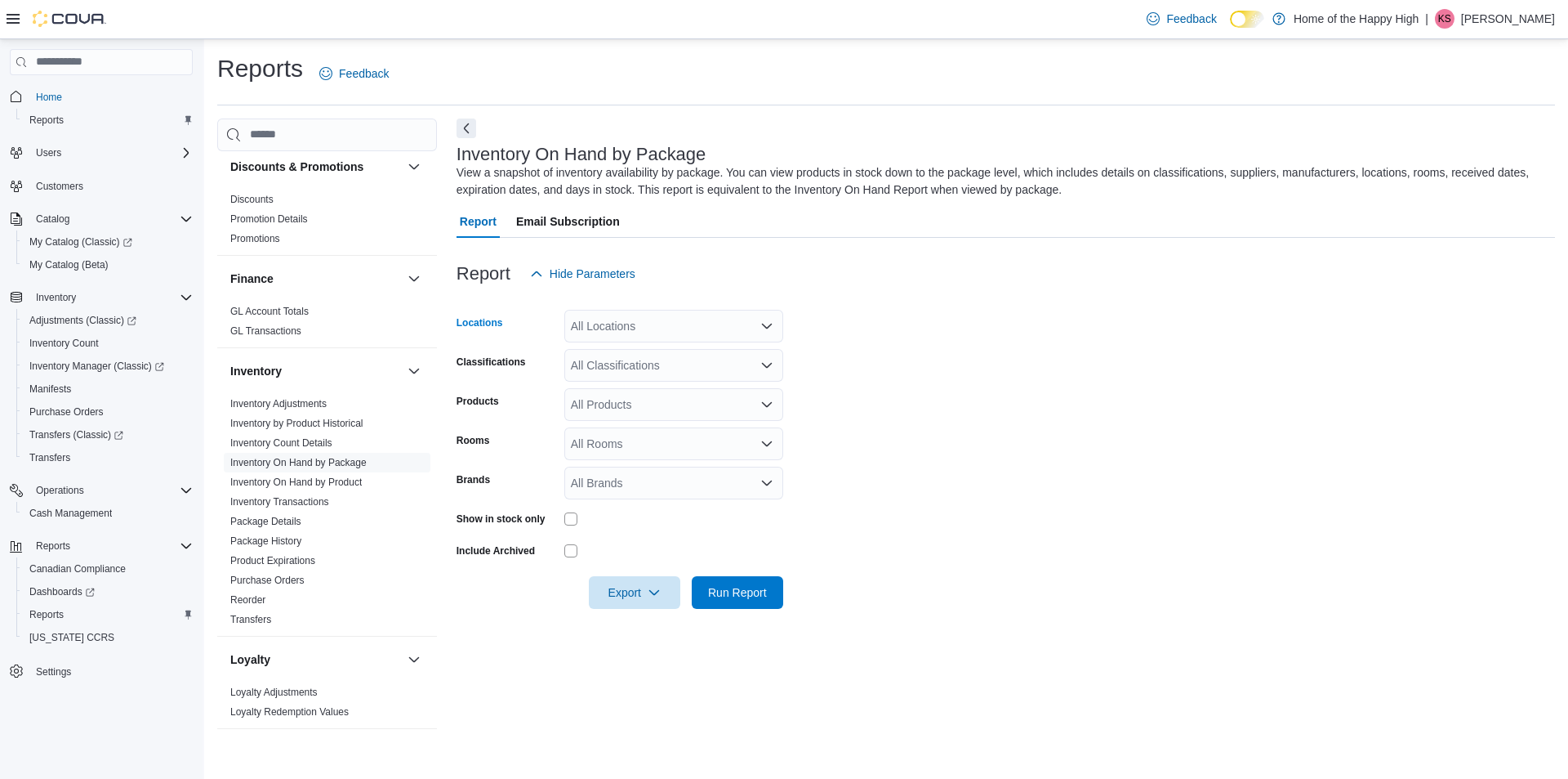
click at [635, 323] on div "All Locations" at bounding box center [673, 325] width 219 height 33
type input "*****"
click at [639, 360] on span "[PERSON_NAME] Mall - Fire & Flower" at bounding box center [730, 353] width 196 height 17
click at [969, 368] on form "Locations [PERSON_NAME] Mall - Fire & Flower Classifications All Classification…" at bounding box center [1005, 449] width 1099 height 318
click at [612, 368] on div "All Classifications" at bounding box center [673, 365] width 219 height 33
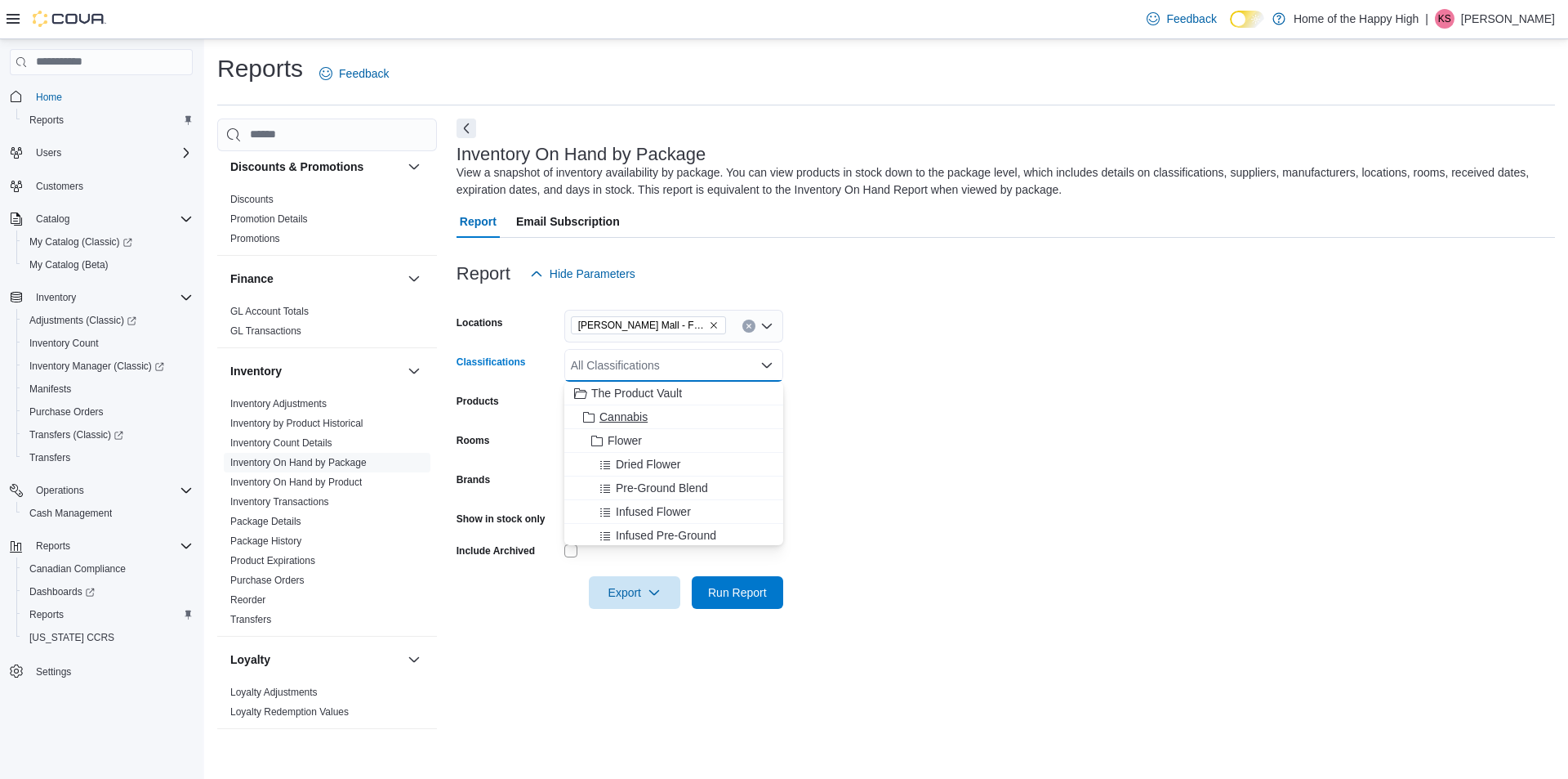
click at [612, 411] on span "Cannabis" at bounding box center [623, 417] width 48 height 17
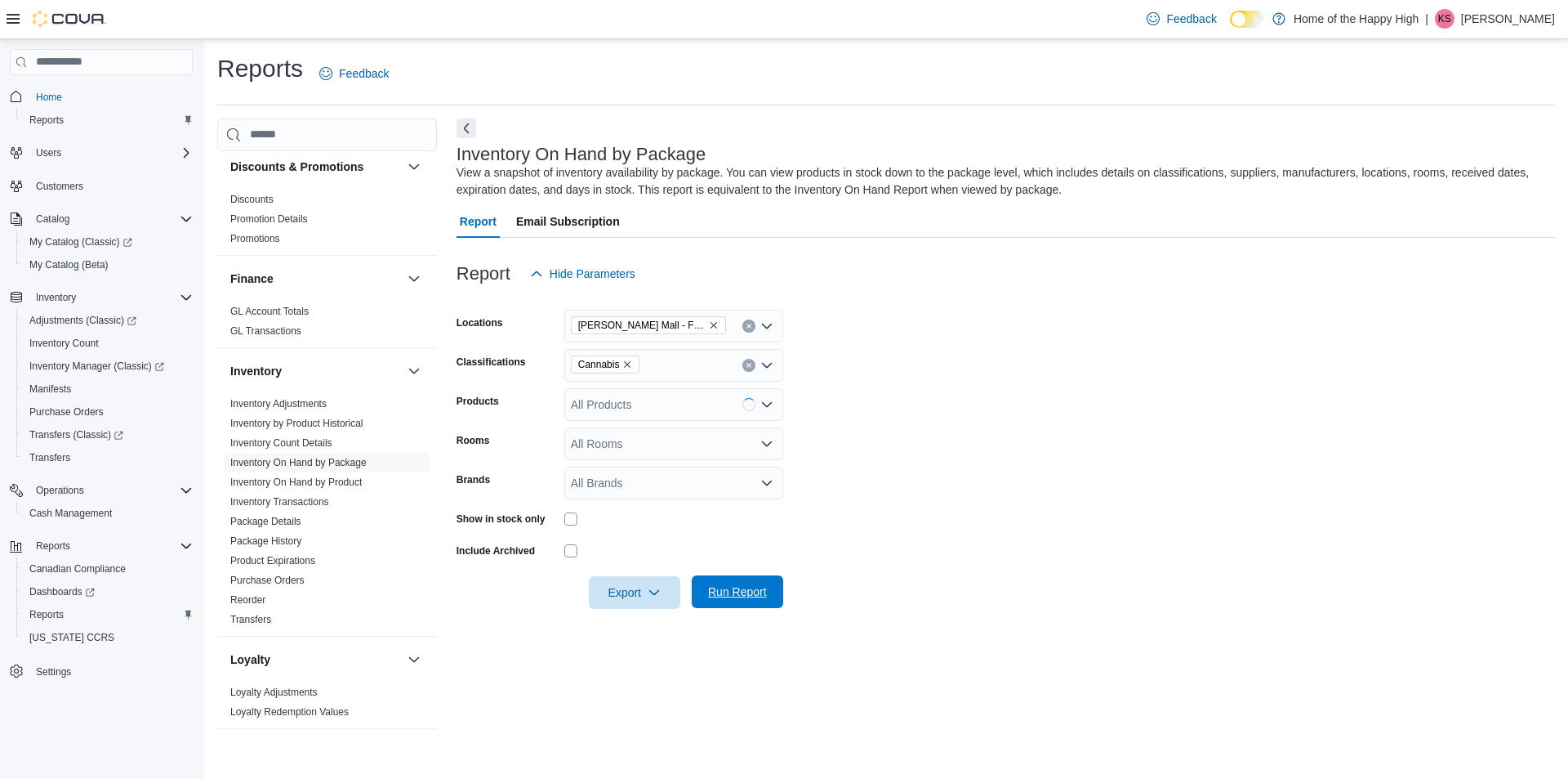
click at [726, 600] on span "Run Report" at bounding box center [737, 591] width 72 height 33
click at [590, 580] on button "Export" at bounding box center [628, 591] width 91 height 33
click at [601, 623] on span "Export to Excel" at bounding box center [631, 624] width 74 height 13
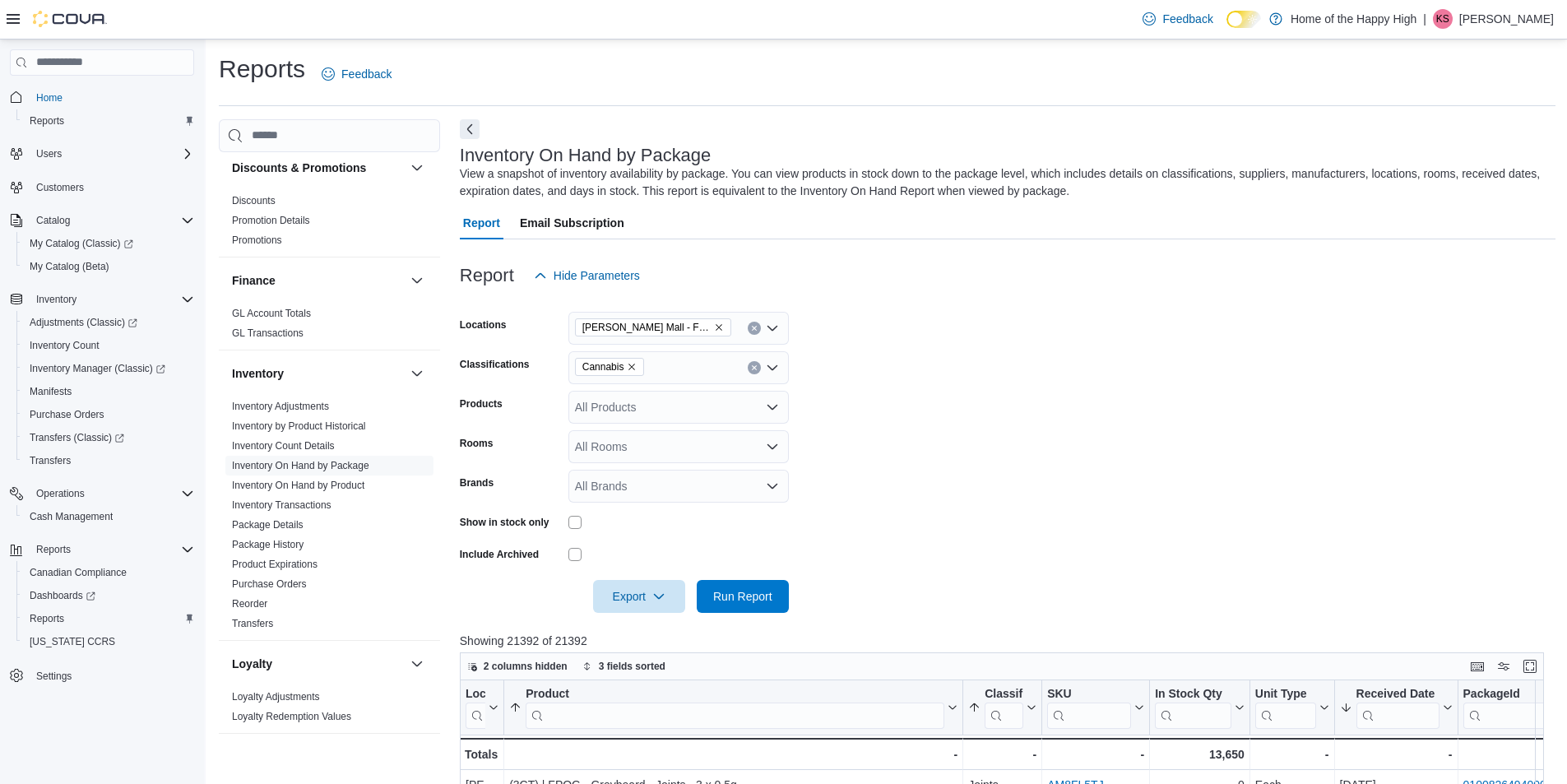
click at [960, 548] on form "Locations [PERSON_NAME] Mall - Fire & Flower Classifications Cannabis Products …" at bounding box center [1007, 452] width 1096 height 320
